Goal: Task Accomplishment & Management: Manage account settings

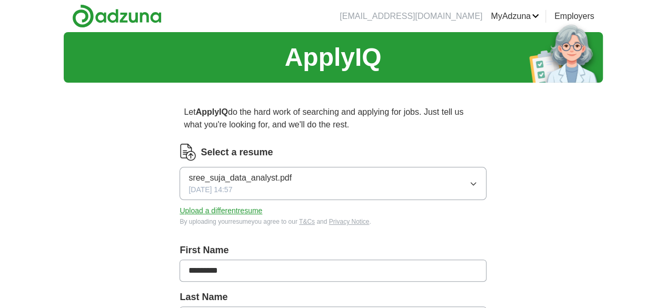
click at [0, 0] on link "Posted jobs" at bounding box center [0, 0] width 0 height 0
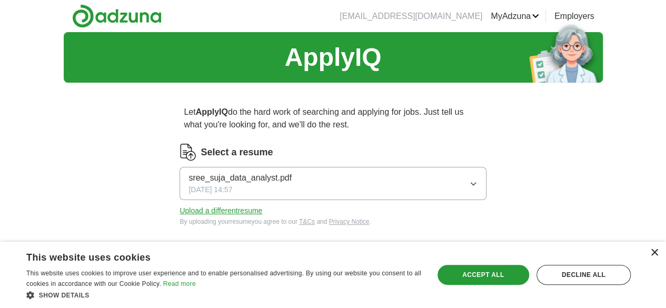
click at [654, 252] on div "×" at bounding box center [654, 253] width 8 height 8
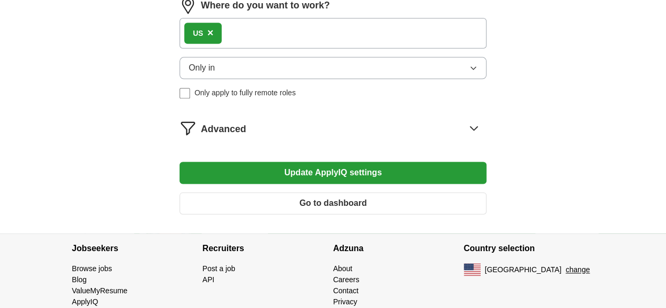
scroll to position [621, 0]
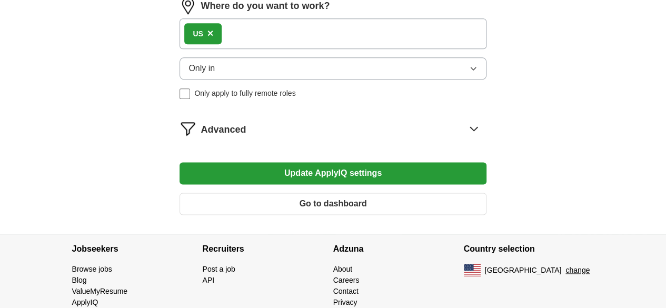
click at [391, 184] on button "Update ApplyIQ settings" at bounding box center [333, 173] width 306 height 22
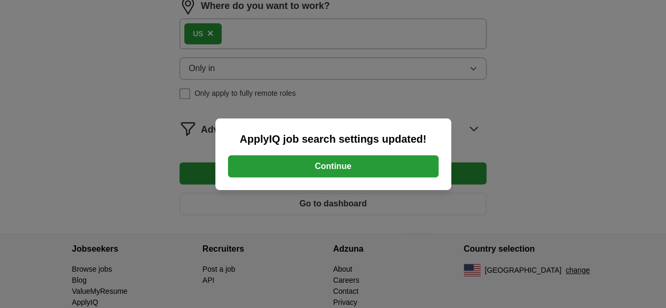
click at [333, 171] on button "Continue" at bounding box center [333, 166] width 211 height 22
